Goal: Check status

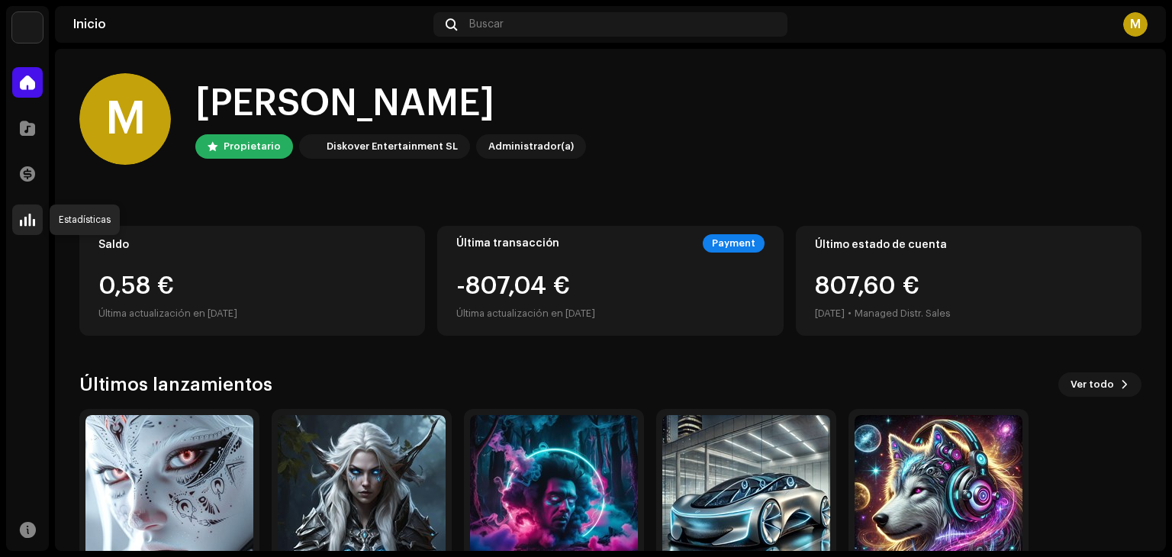
click at [31, 224] on span at bounding box center [27, 220] width 15 height 12
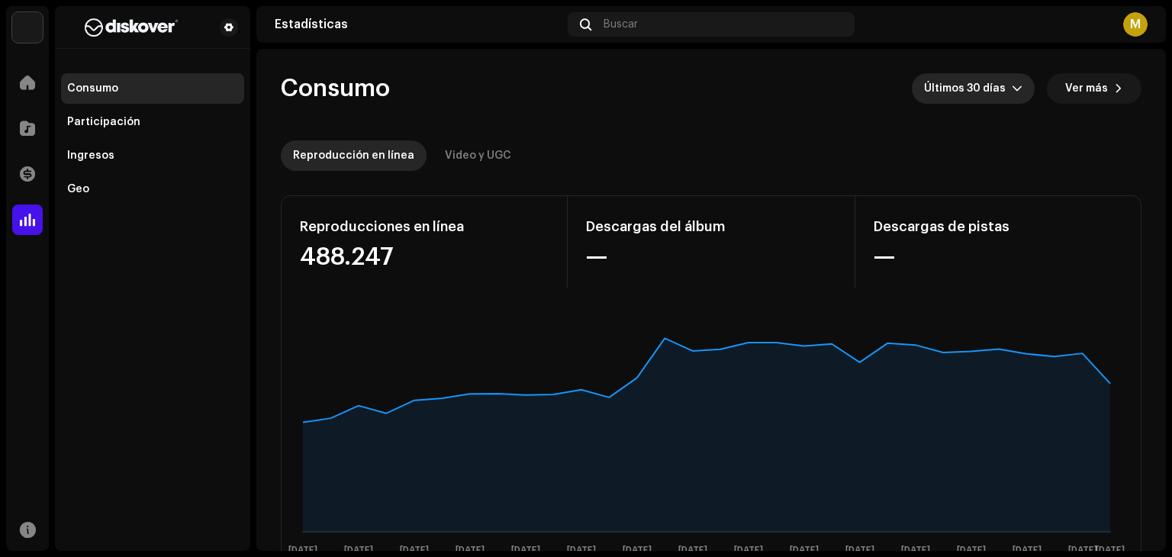
click at [989, 90] on span "Últimos 30 días" at bounding box center [968, 88] width 88 height 31
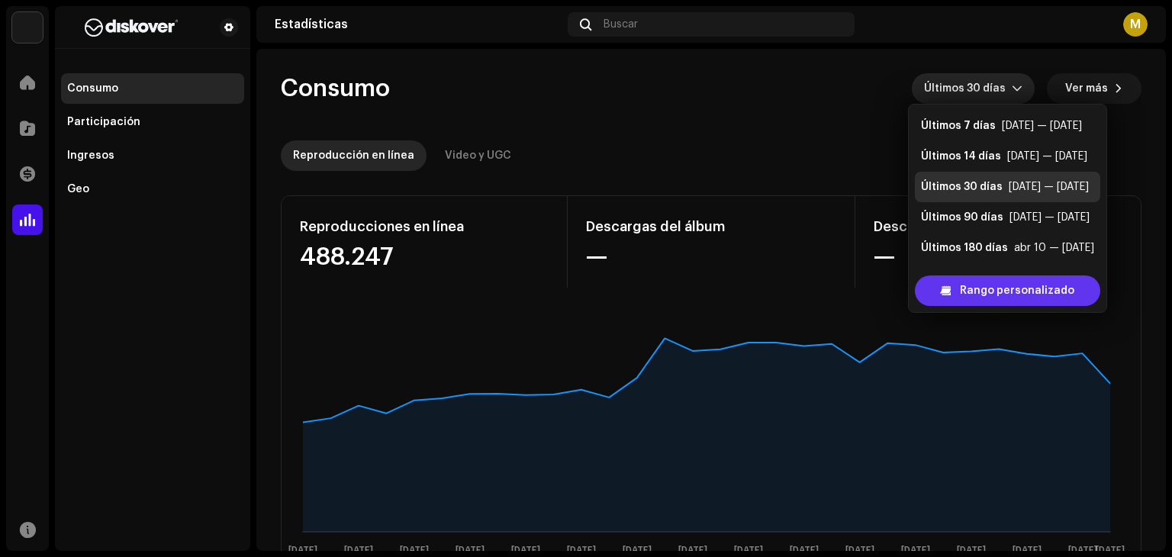
scroll to position [24, 0]
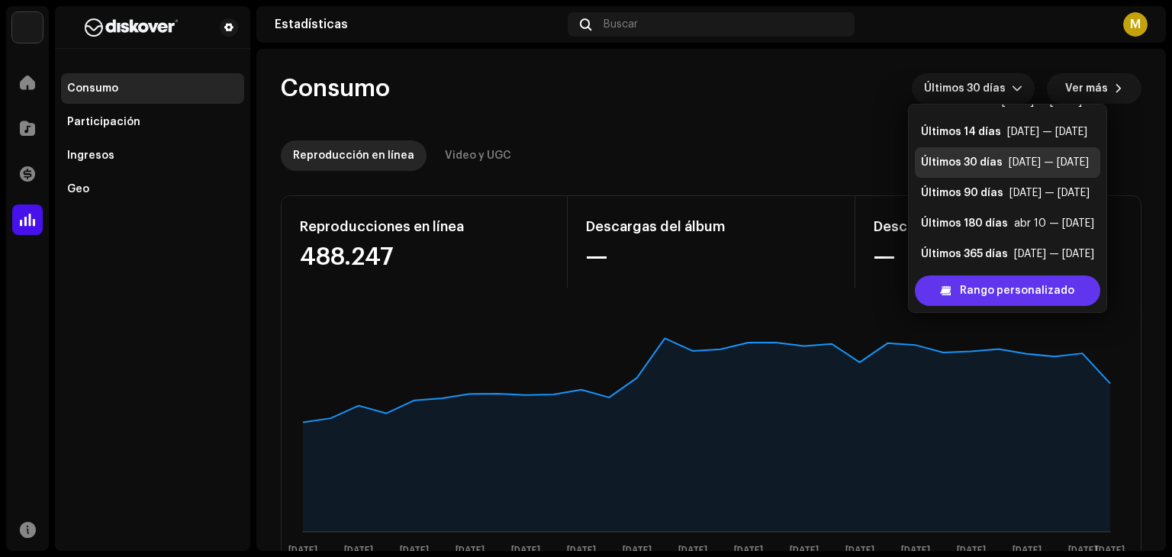
click at [970, 290] on span "Rango personalizado" at bounding box center [1017, 290] width 114 height 31
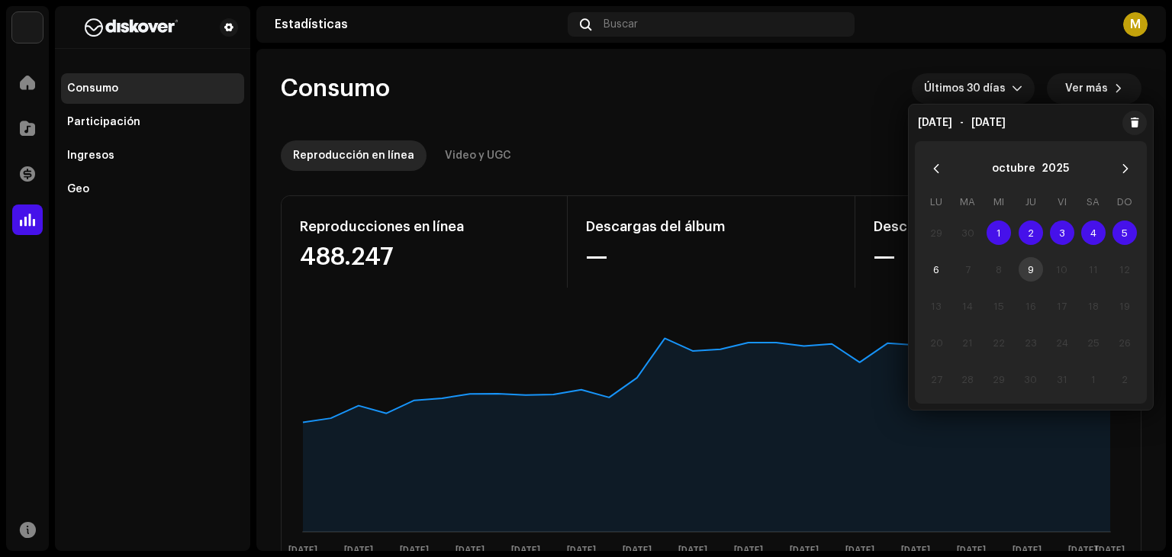
click at [992, 237] on span "1" at bounding box center [998, 232] width 24 height 24
click at [931, 265] on span "6" at bounding box center [936, 269] width 24 height 24
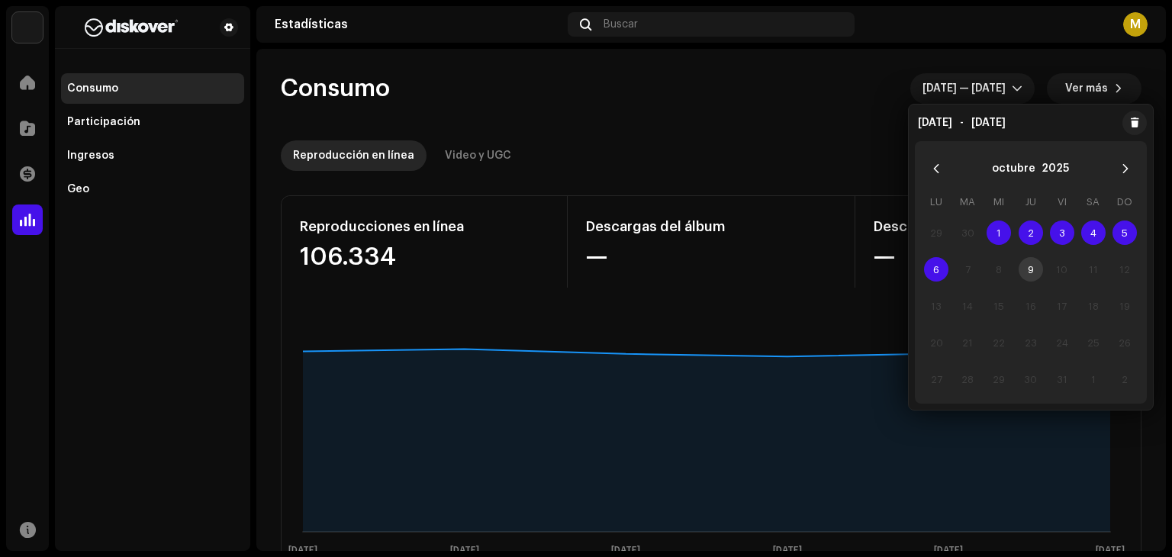
click at [720, 144] on div "Reproducción en línea Video y UGC" at bounding box center [711, 155] width 860 height 31
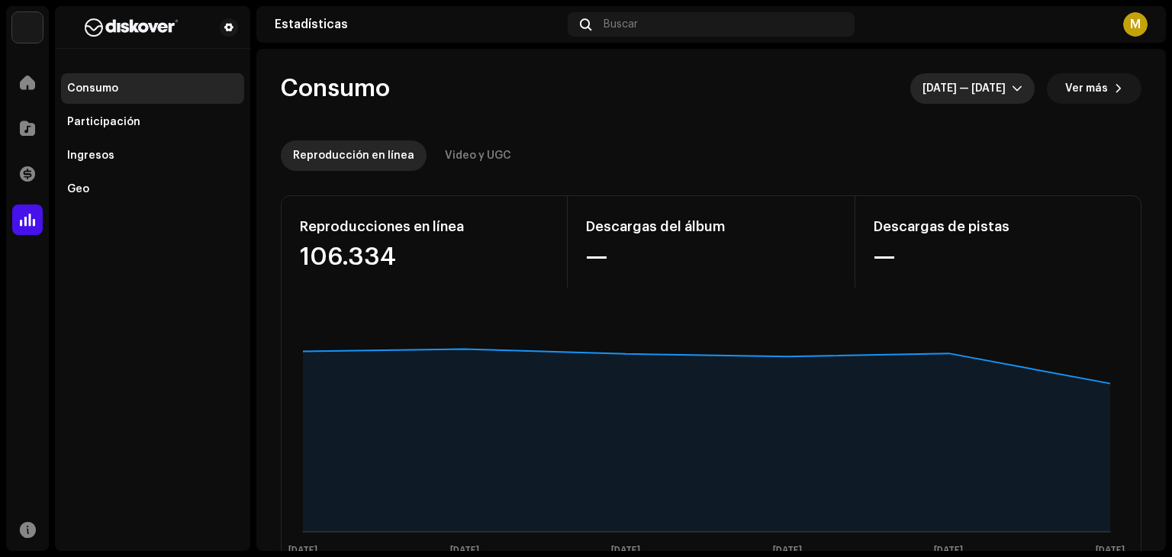
click at [1012, 83] on icon "dropdown trigger" at bounding box center [1017, 88] width 11 height 11
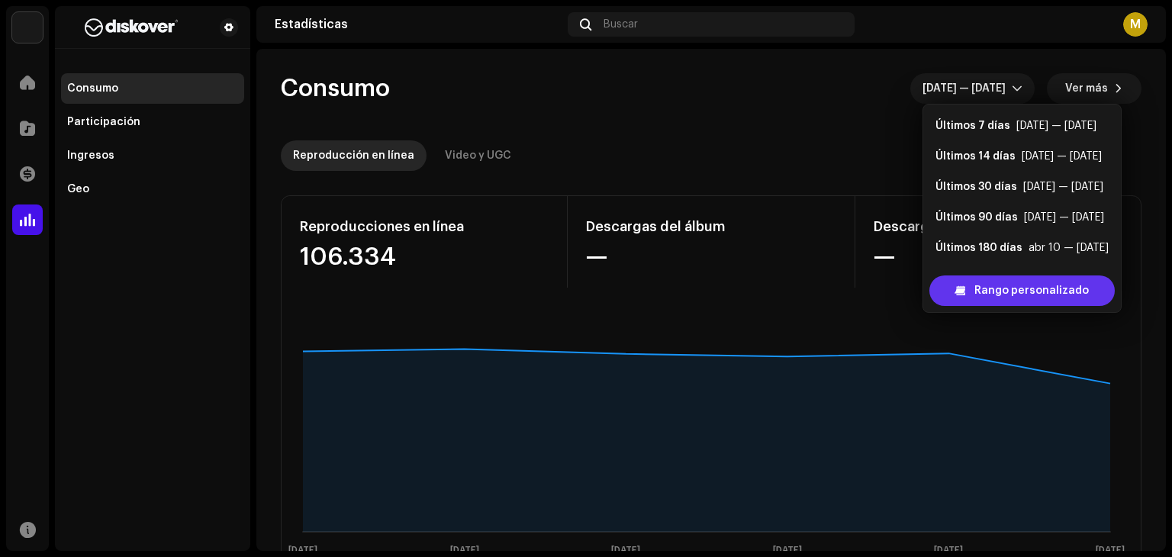
click at [988, 288] on span "Rango personalizado" at bounding box center [1031, 290] width 114 height 31
